Goal: Task Accomplishment & Management: Complete application form

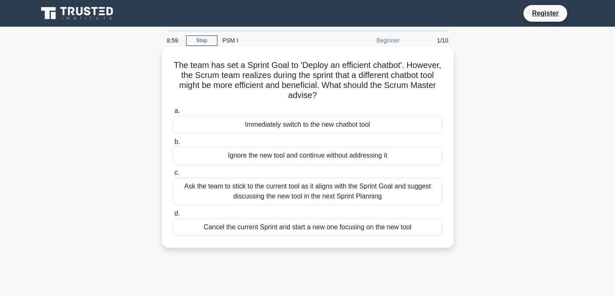
click at [313, 189] on div "Ask the team to stick to the current tool as it aligns with the Sprint Goal and…" at bounding box center [308, 190] width 270 height 27
click at [173, 175] on input "c. Ask the team to stick to the current tool as it aligns with the Sprint Goal …" at bounding box center [173, 172] width 0 height 5
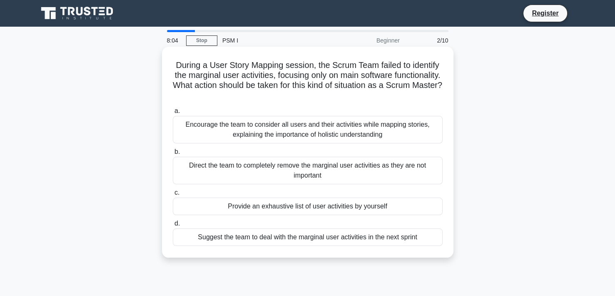
click at [339, 130] on div "Encourage the team to consider all users and their activities while mapping sto…" at bounding box center [308, 129] width 270 height 27
click at [173, 114] on input "a. Encourage the team to consider all users and their activities while mapping …" at bounding box center [173, 110] width 0 height 5
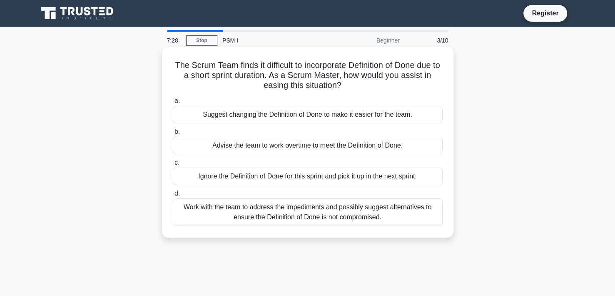
click at [329, 218] on div "Work with the team to address the impediments and possibly suggest alternatives…" at bounding box center [308, 211] width 270 height 27
click at [173, 196] on input "d. Work with the team to address the impediments and possibly suggest alternati…" at bounding box center [173, 193] width 0 height 5
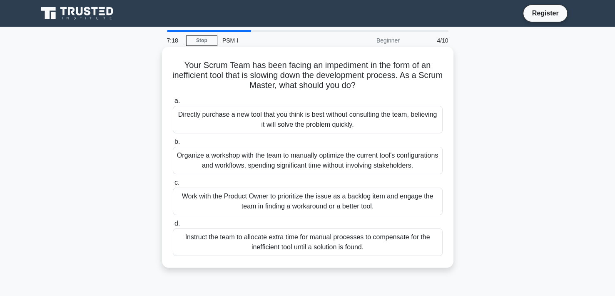
click at [275, 126] on div "Directly purchase a new tool that you think is best without consulting the team…" at bounding box center [308, 119] width 270 height 27
click at [173, 104] on input "a. Directly purchase a new tool that you think is best without consulting the t…" at bounding box center [173, 100] width 0 height 5
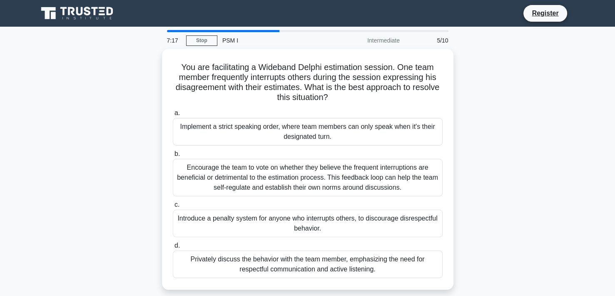
click at [275, 126] on div "Implement a strict speaking order, where team members can only speak when it's …" at bounding box center [308, 131] width 270 height 27
click at [173, 116] on input "a. Implement a strict speaking order, where team members can only speak when it…" at bounding box center [173, 112] width 0 height 5
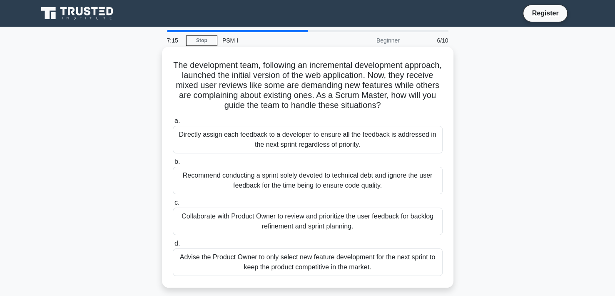
click at [273, 142] on div "Directly assign each feedback to a developer to ensure all the feedback is addr…" at bounding box center [308, 139] width 270 height 27
click at [173, 124] on input "a. Directly assign each feedback to a developer to ensure all the feedback is a…" at bounding box center [173, 120] width 0 height 5
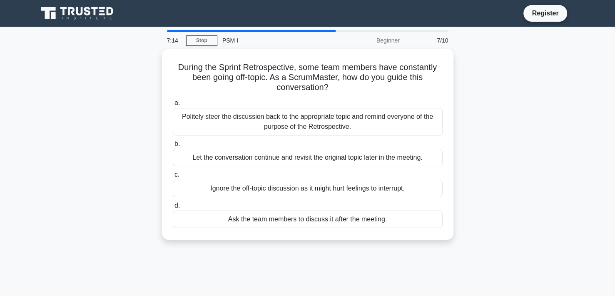
click at [273, 142] on label "b. Let the conversation continue and revisit the original topic later in the me…" at bounding box center [308, 152] width 270 height 27
click at [173, 142] on input "b. Let the conversation continue and revisit the original topic later in the me…" at bounding box center [173, 143] width 0 height 5
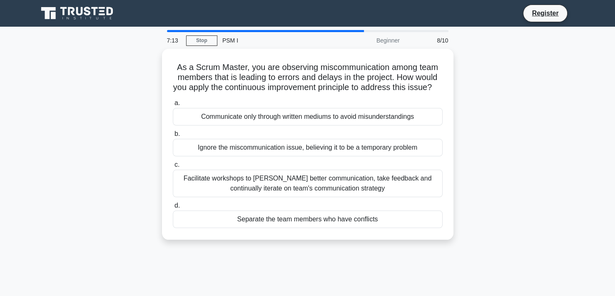
click at [273, 142] on label "b. Ignore the miscommunication issue, believing it to be a temporary problem" at bounding box center [308, 142] width 270 height 27
click at [173, 137] on input "b. Ignore the miscommunication issue, believing it to be a temporary problem" at bounding box center [173, 133] width 0 height 5
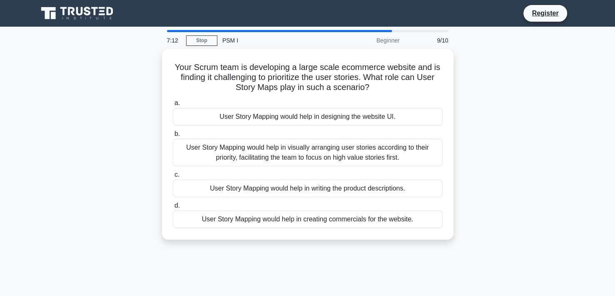
click at [273, 142] on div "User Story Mapping would help in visually arranging user stories according to t…" at bounding box center [308, 152] width 270 height 27
click at [173, 137] on input "b. User Story Mapping would help in visually arranging user stories according t…" at bounding box center [173, 133] width 0 height 5
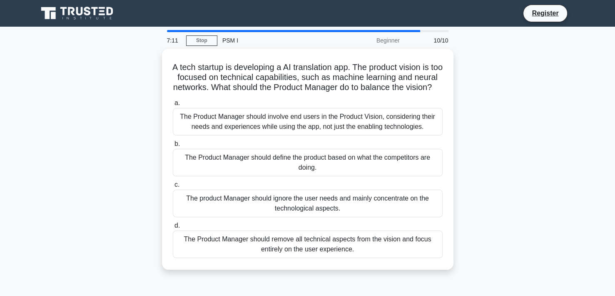
click at [273, 135] on div "The Product Manager should involve end users in the Product Vision, considering…" at bounding box center [308, 121] width 270 height 27
click at [173, 106] on input "a. The Product Manager should involve end users in the Product Vision, consider…" at bounding box center [173, 102] width 0 height 5
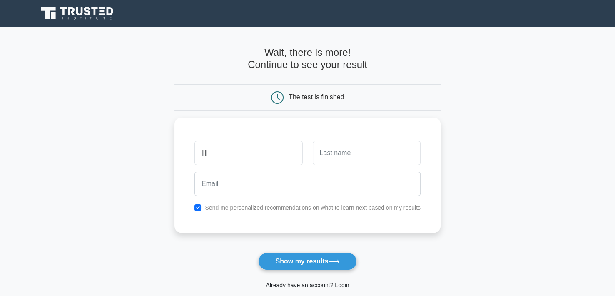
type input "jjjj"
type input "hhhhh"
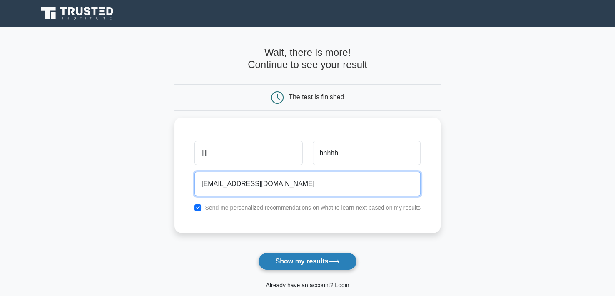
type input "hhhhh@jjj.com"
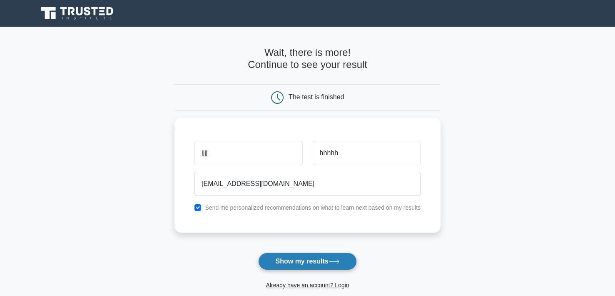
click at [300, 258] on button "Show my results" at bounding box center [307, 260] width 98 height 17
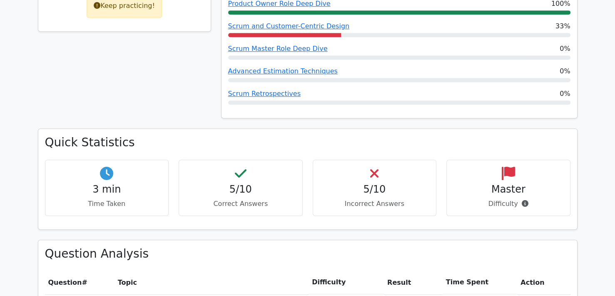
scroll to position [474, 0]
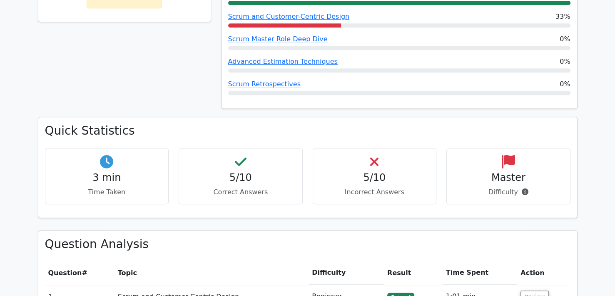
click at [237, 172] on h4 "5/10" at bounding box center [241, 178] width 110 height 12
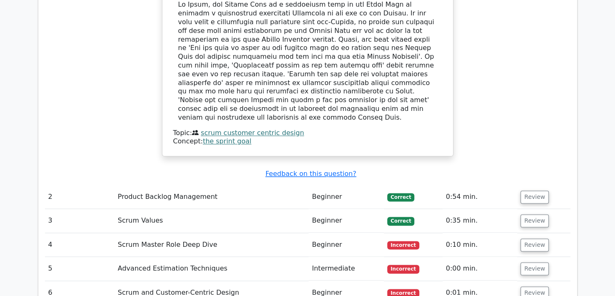
scroll to position [990, 0]
click at [304, 185] on td "Product Backlog Management" at bounding box center [212, 197] width 194 height 24
click at [533, 190] on button "Review" at bounding box center [535, 196] width 28 height 13
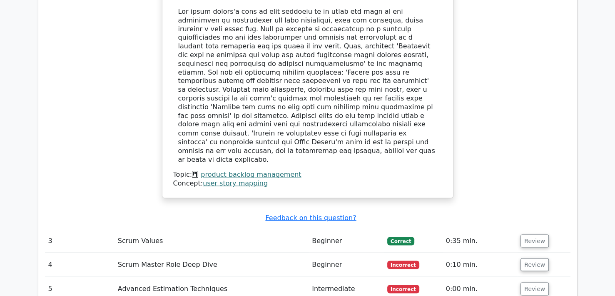
scroll to position [1406, 0]
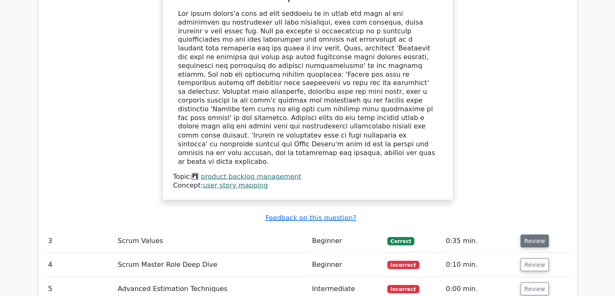
click at [538, 234] on button "Review" at bounding box center [535, 240] width 28 height 13
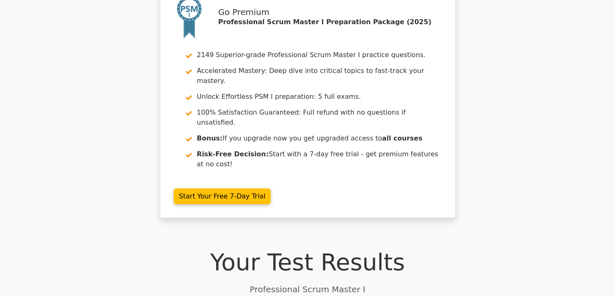
scroll to position [0, 0]
